Goal: Navigation & Orientation: Find specific page/section

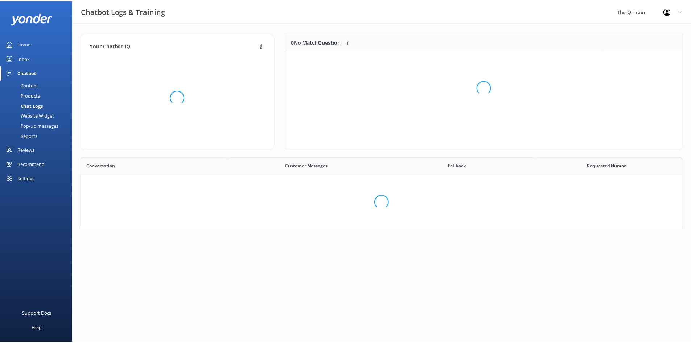
scroll to position [85, 390]
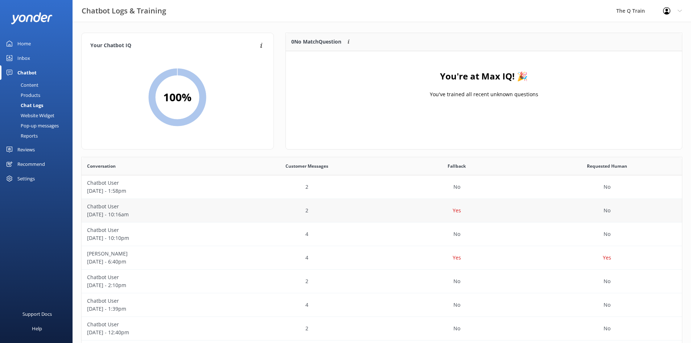
click at [128, 213] on p "[DATE] - 10:16am" at bounding box center [156, 214] width 139 height 8
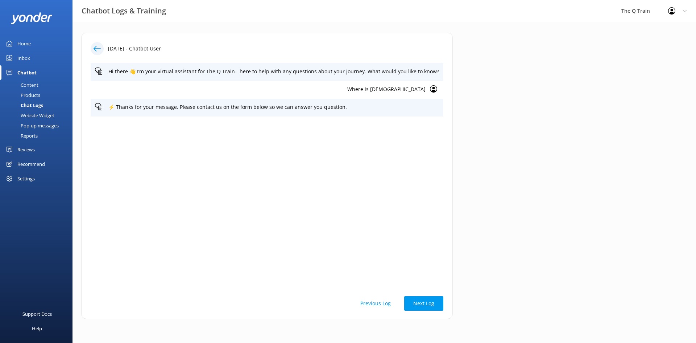
click at [26, 43] on div "Home" at bounding box center [23, 43] width 13 height 14
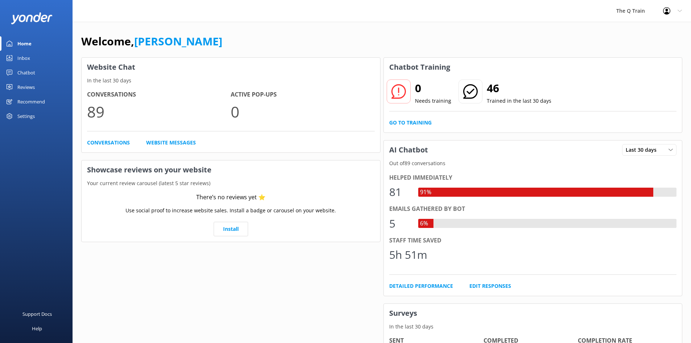
click at [25, 55] on div "Inbox" at bounding box center [23, 58] width 13 height 14
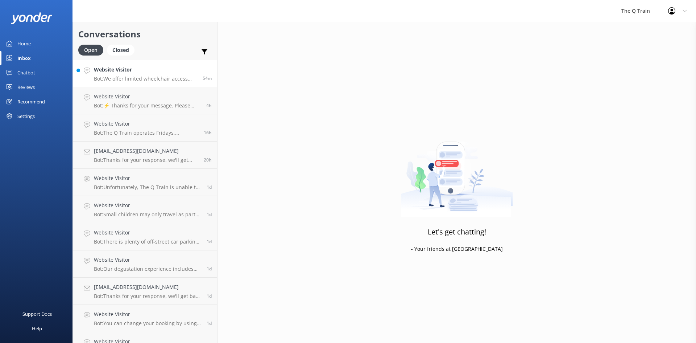
click at [137, 74] on h4 "Website Visitor" at bounding box center [145, 70] width 103 height 8
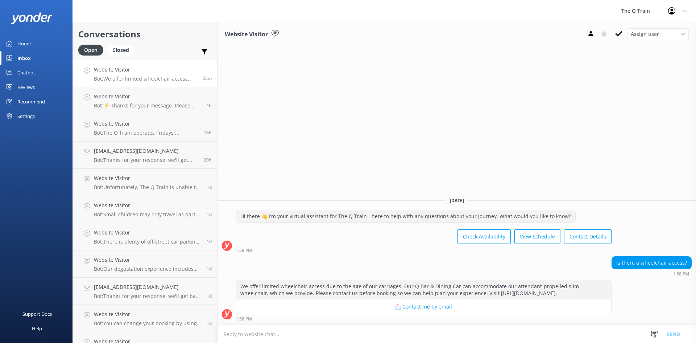
click at [25, 43] on div "Home" at bounding box center [23, 43] width 13 height 14
